Goal: Task Accomplishment & Management: Use online tool/utility

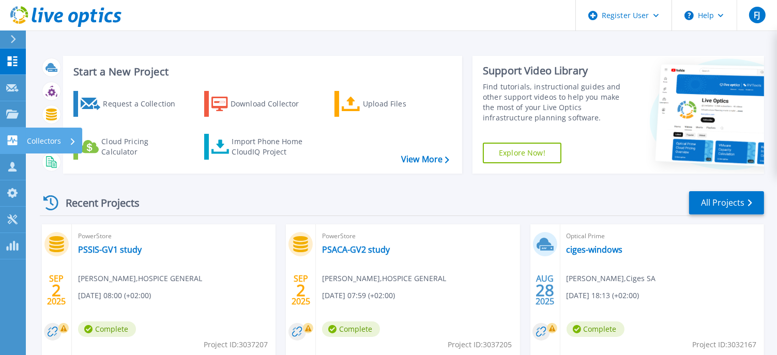
click at [48, 139] on p "Collectors" at bounding box center [44, 141] width 34 height 27
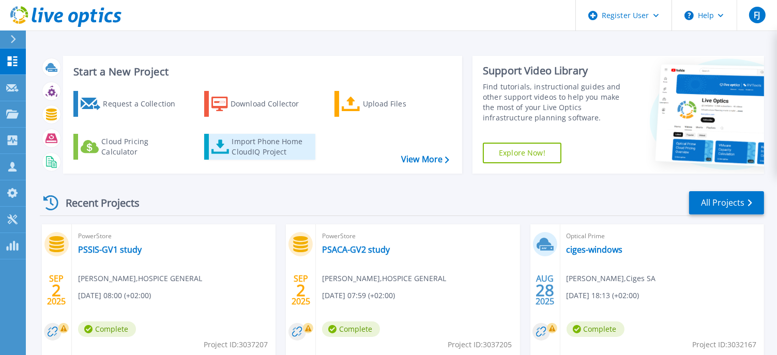
click at [281, 143] on div "Import Phone Home CloudIQ Project" at bounding box center [272, 147] width 81 height 21
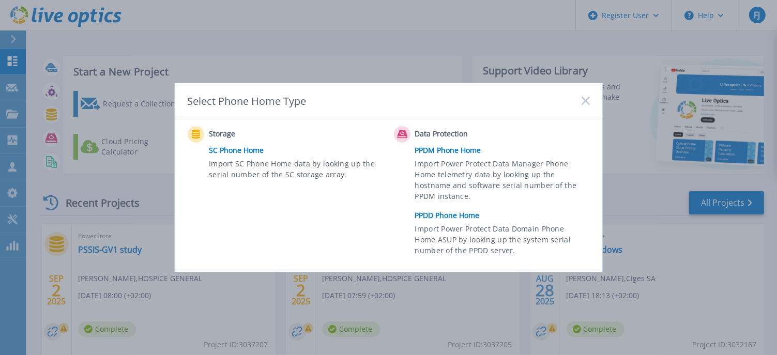
click at [588, 100] on rect at bounding box center [585, 101] width 9 height 9
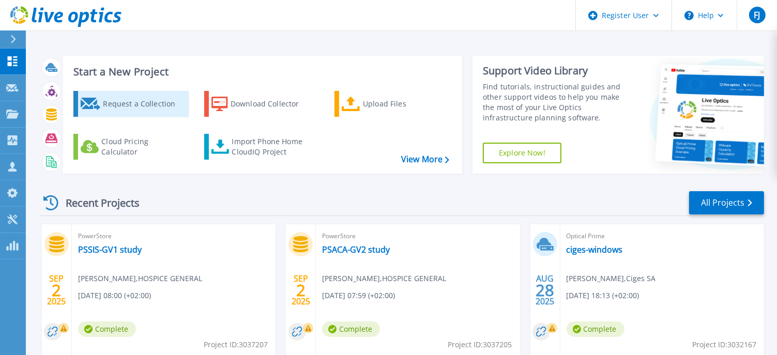
click at [169, 107] on div "Request a Collection" at bounding box center [144, 104] width 83 height 21
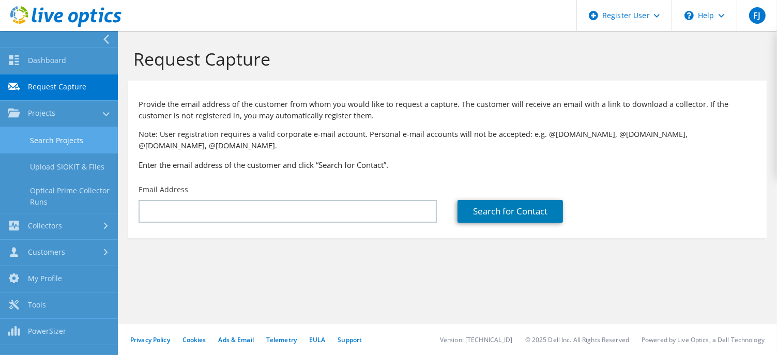
click at [88, 140] on link "Search Projects" at bounding box center [59, 140] width 118 height 26
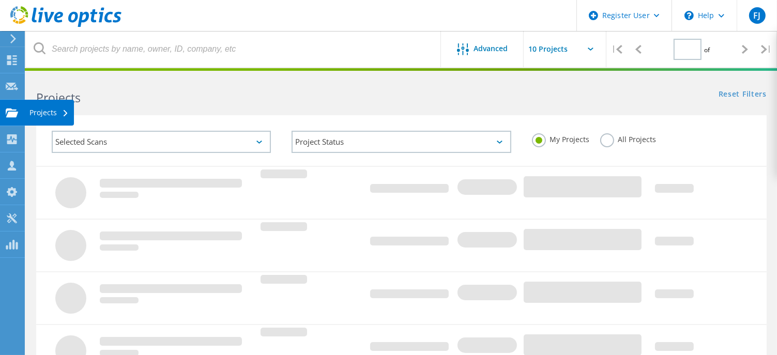
type input "1"
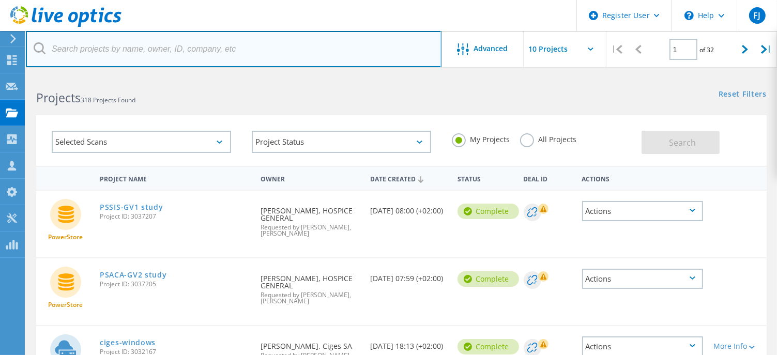
click at [238, 61] on input "text" at bounding box center [234, 49] width 416 height 36
click at [250, 53] on input "text" at bounding box center [234, 49] width 416 height 36
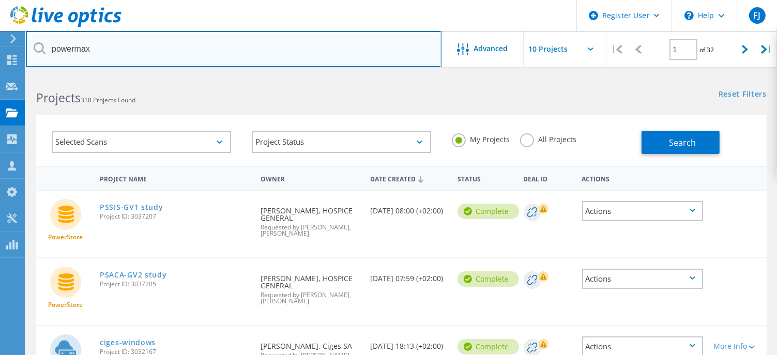
type input "powermax"
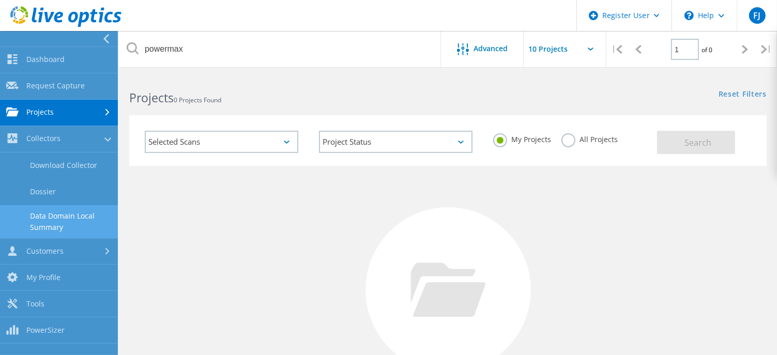
click at [51, 215] on link "Data Domain Local Summary" at bounding box center [59, 221] width 118 height 33
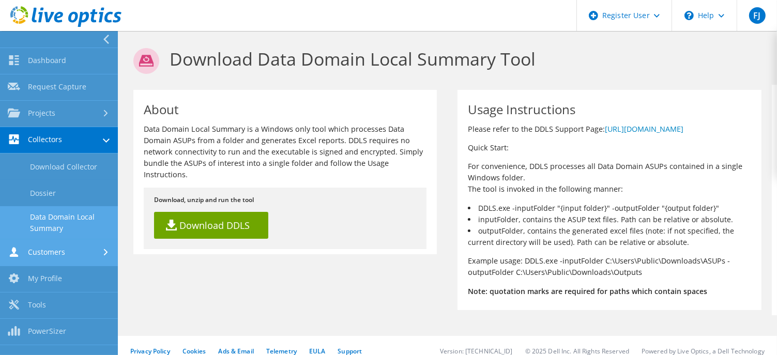
click at [58, 256] on link "Customers" at bounding box center [59, 253] width 118 height 26
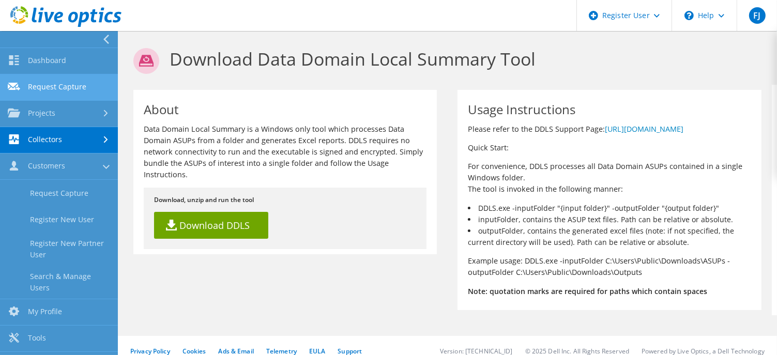
click at [91, 100] on link "Request Capture" at bounding box center [59, 87] width 118 height 26
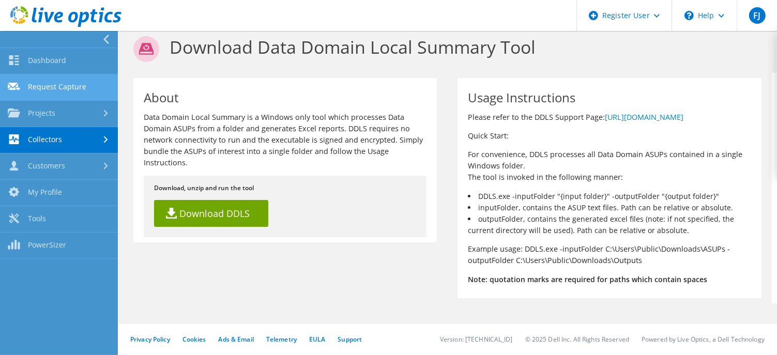
scroll to position [22, 0]
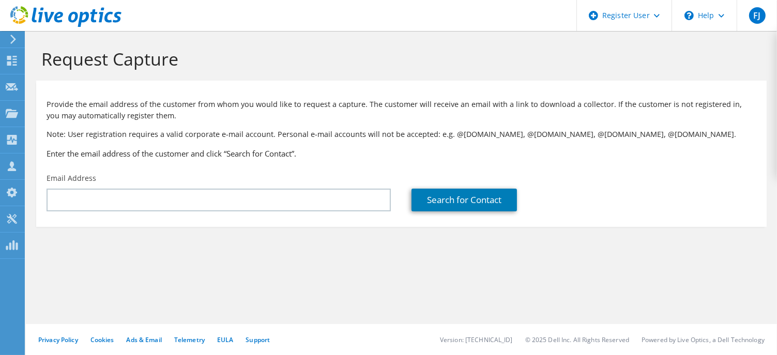
click at [46, 124] on div "Provide the email address of the customer from whom you would like to request a…" at bounding box center [401, 127] width 731 height 82
click at [10, 40] on icon at bounding box center [13, 39] width 8 height 9
click at [16, 40] on icon at bounding box center [13, 39] width 8 height 9
click at [8, 246] on icon at bounding box center [12, 246] width 12 height 10
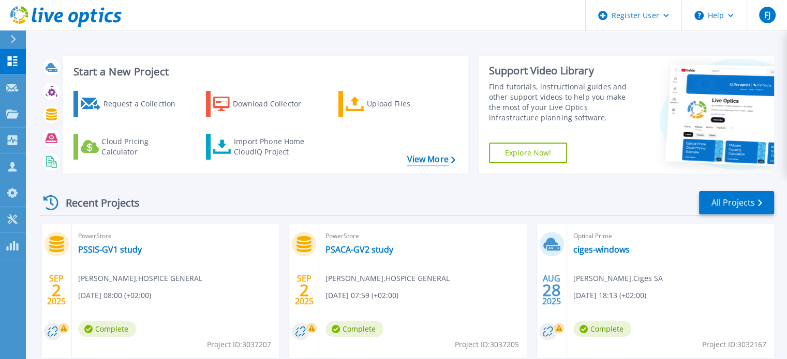
click at [434, 159] on link "View More" at bounding box center [431, 160] width 48 height 10
